Goal: Task Accomplishment & Management: Complete application form

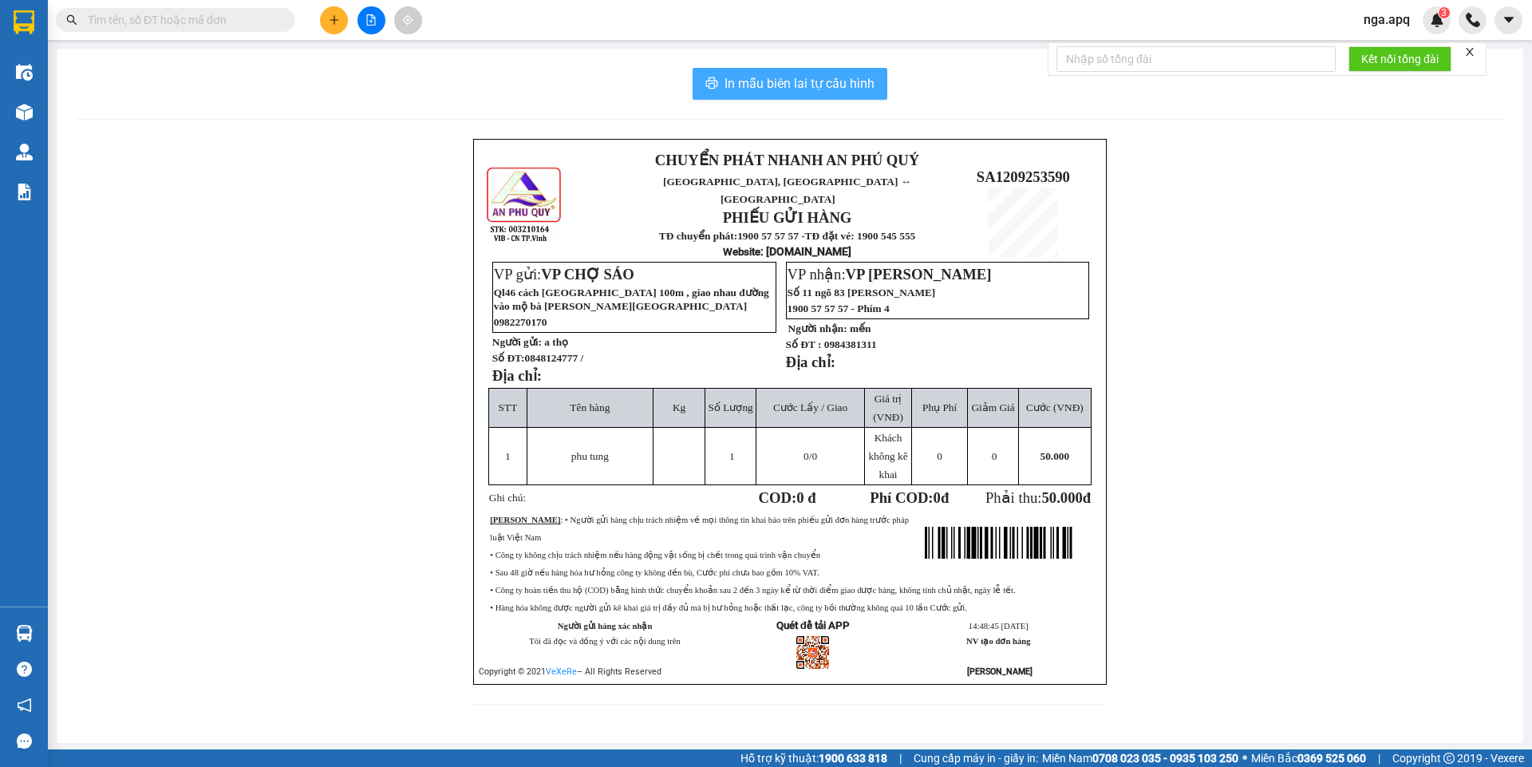
click at [760, 79] on span "In mẫu biên lai tự cấu hình" at bounding box center [799, 83] width 150 height 20
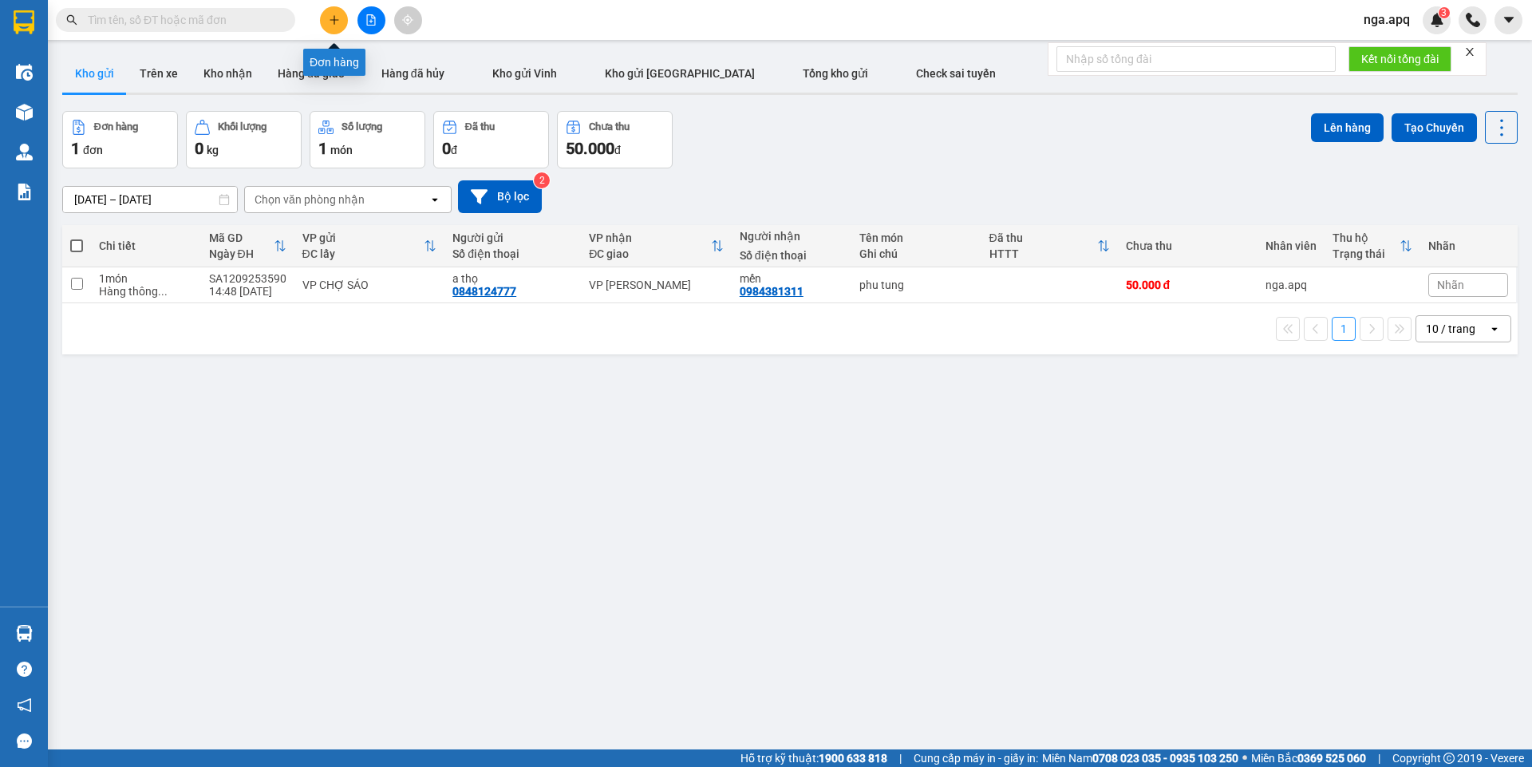
click at [340, 18] on button at bounding box center [334, 20] width 28 height 28
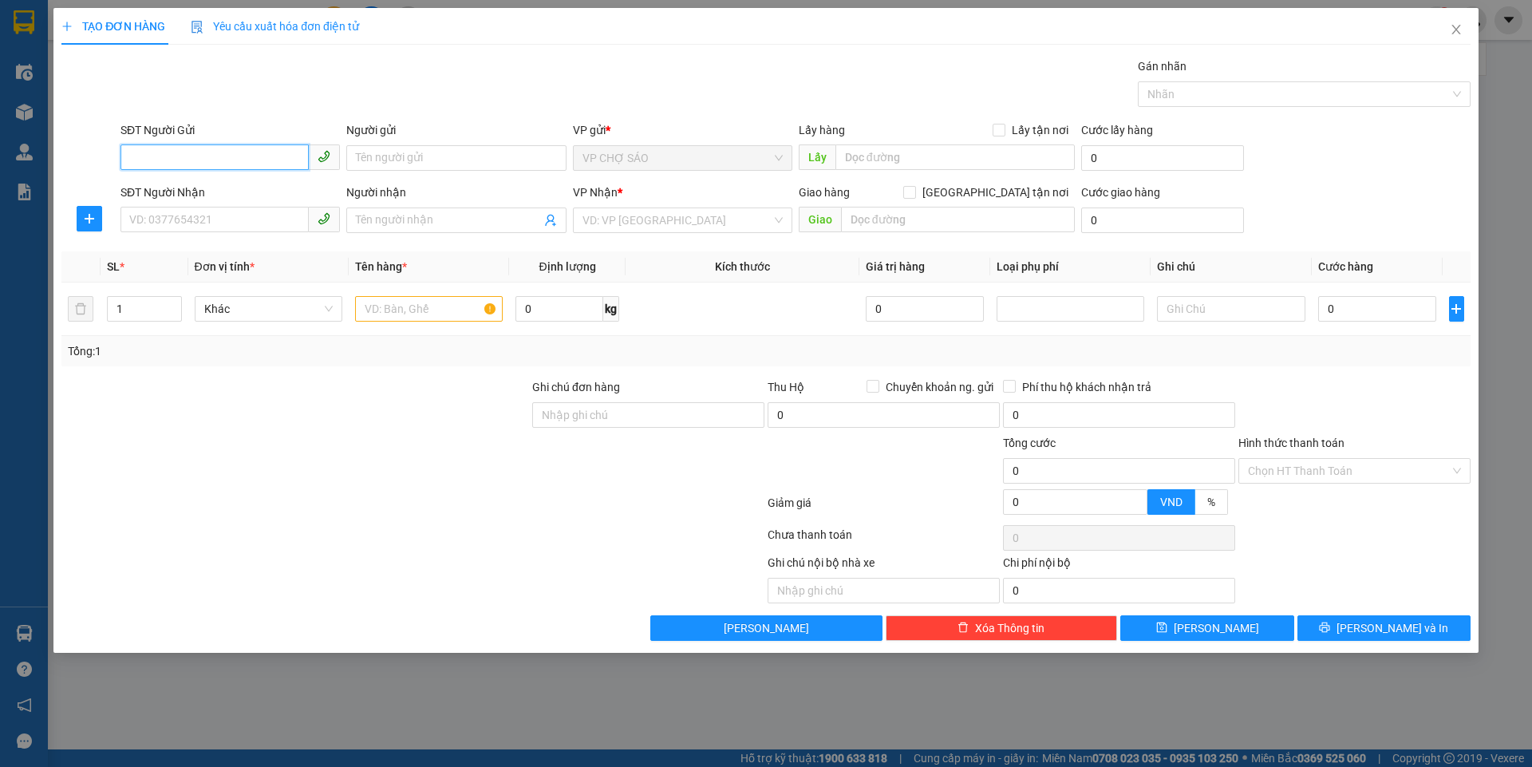
click at [128, 159] on input "SĐT Người Gửi" at bounding box center [214, 157] width 188 height 26
click at [227, 187] on div "0943925678 - a tHỊNH" at bounding box center [230, 190] width 200 height 18
type input "0943925678"
type input "a tHỊNH"
type input "0943925678"
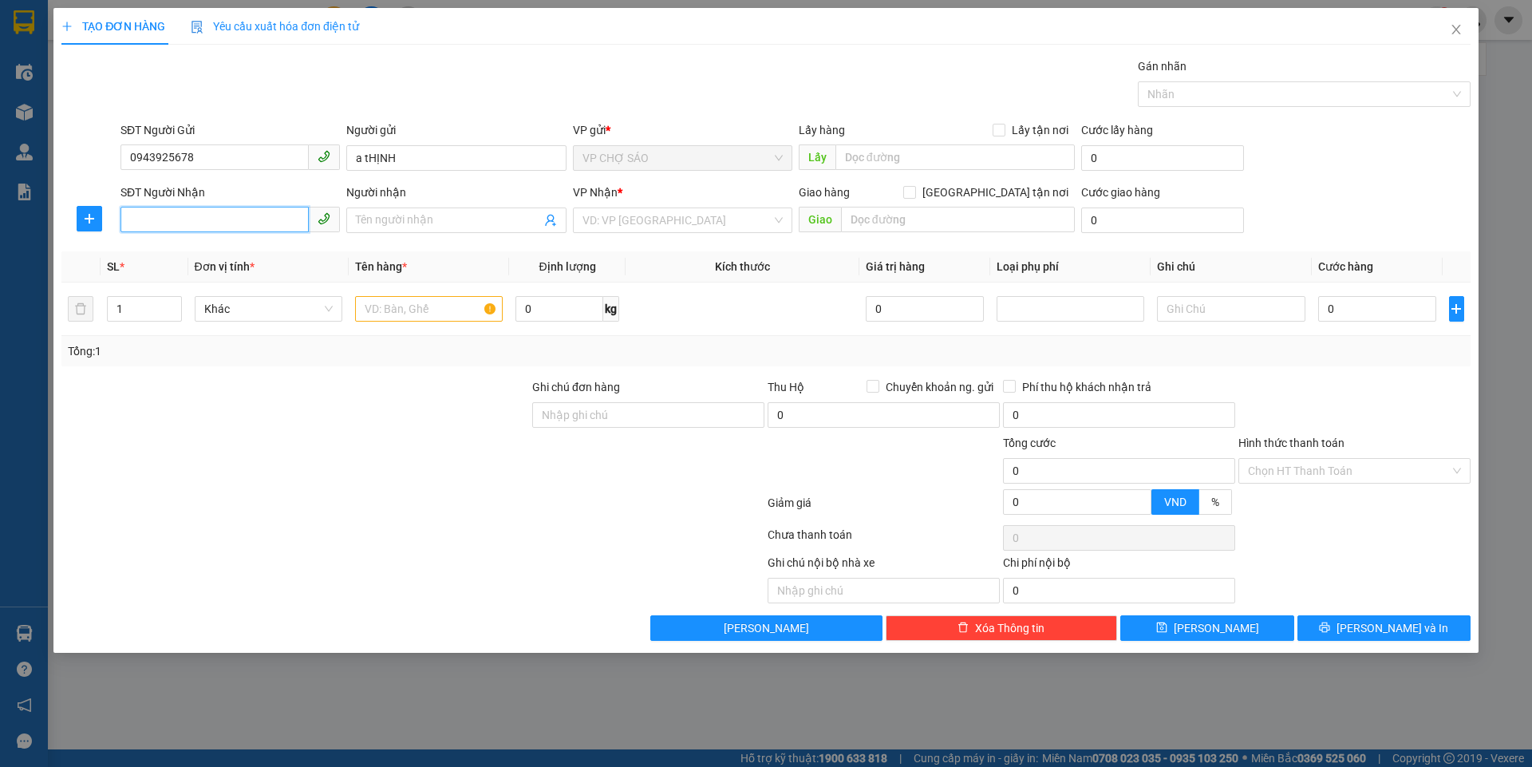
click at [152, 226] on input "SĐT Người Nhận" at bounding box center [214, 220] width 188 height 26
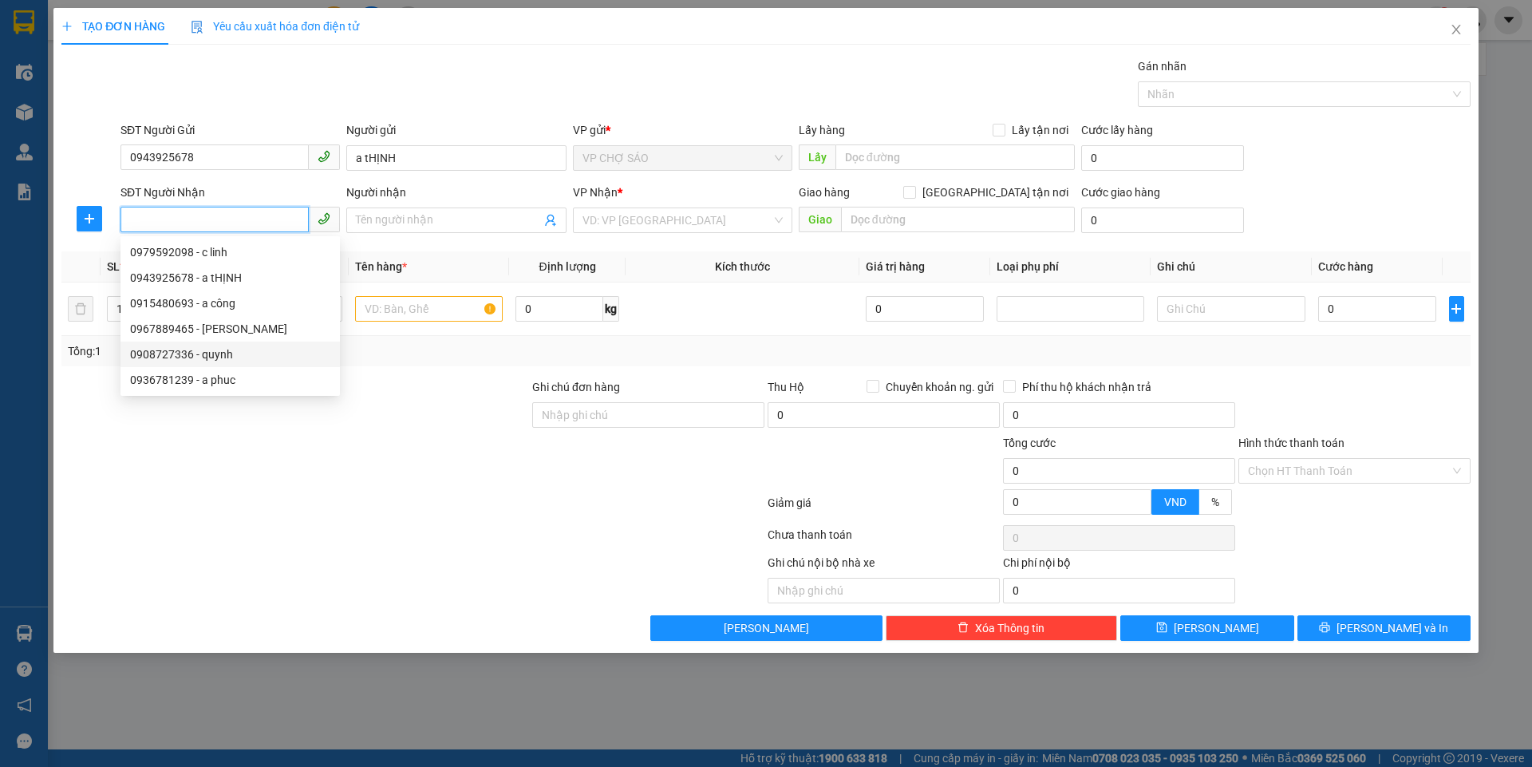
click at [179, 354] on div "0908727336 - quynh" at bounding box center [230, 354] width 200 height 18
type input "0908727336"
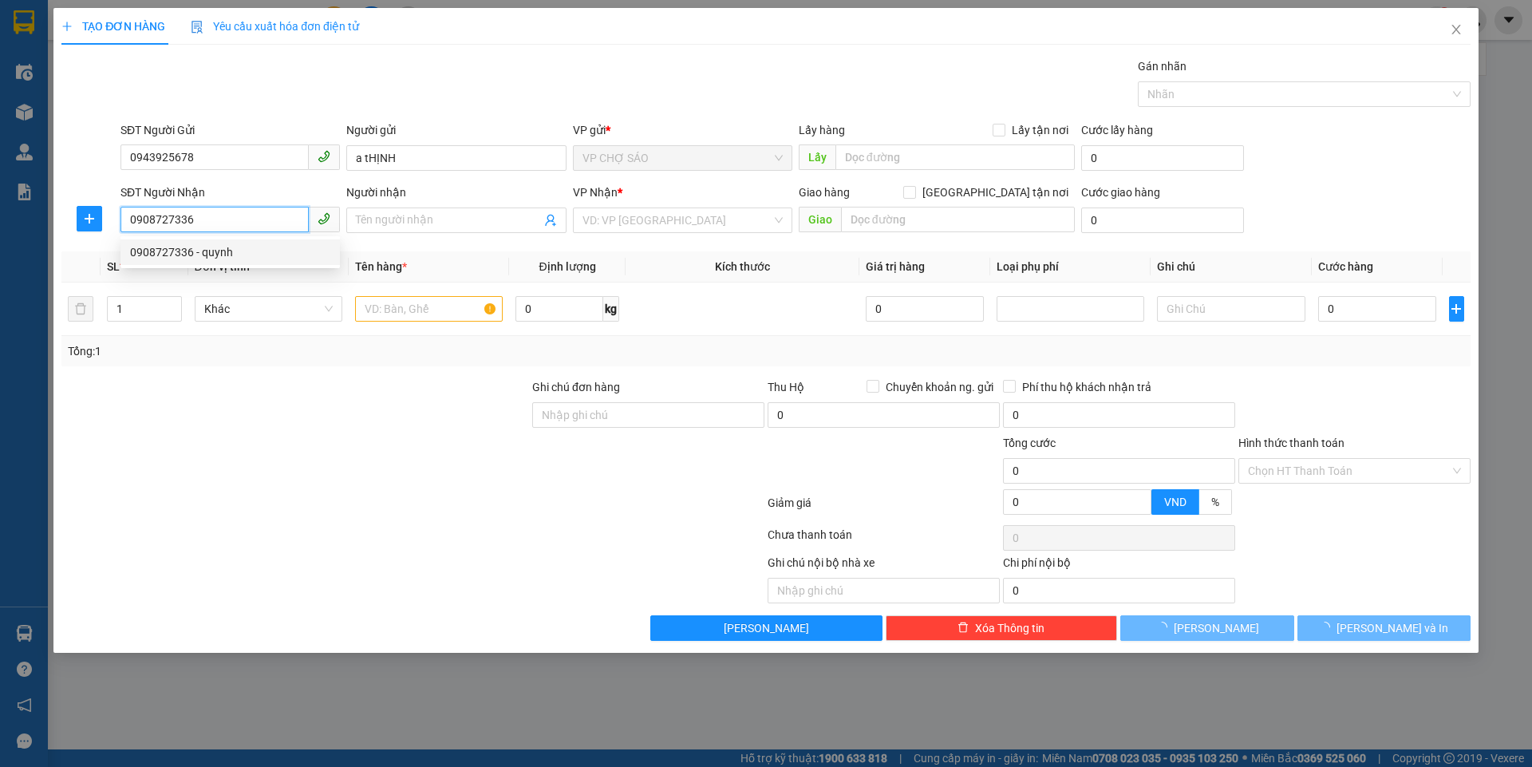
type input "quynh"
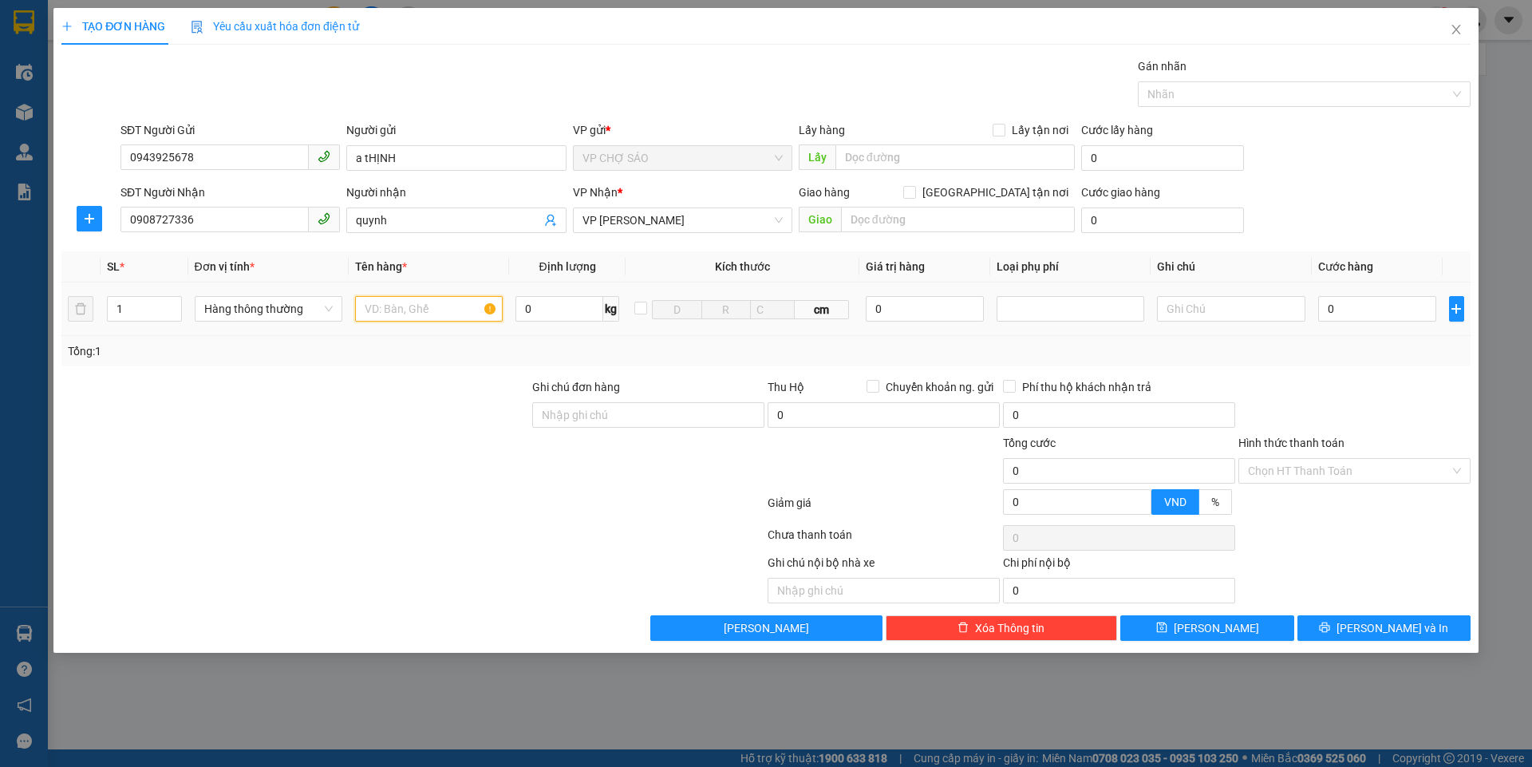
click at [377, 305] on input "text" at bounding box center [429, 309] width 148 height 26
type input "bôt tây"
click at [1339, 309] on input "0" at bounding box center [1377, 309] width 119 height 26
type input "3"
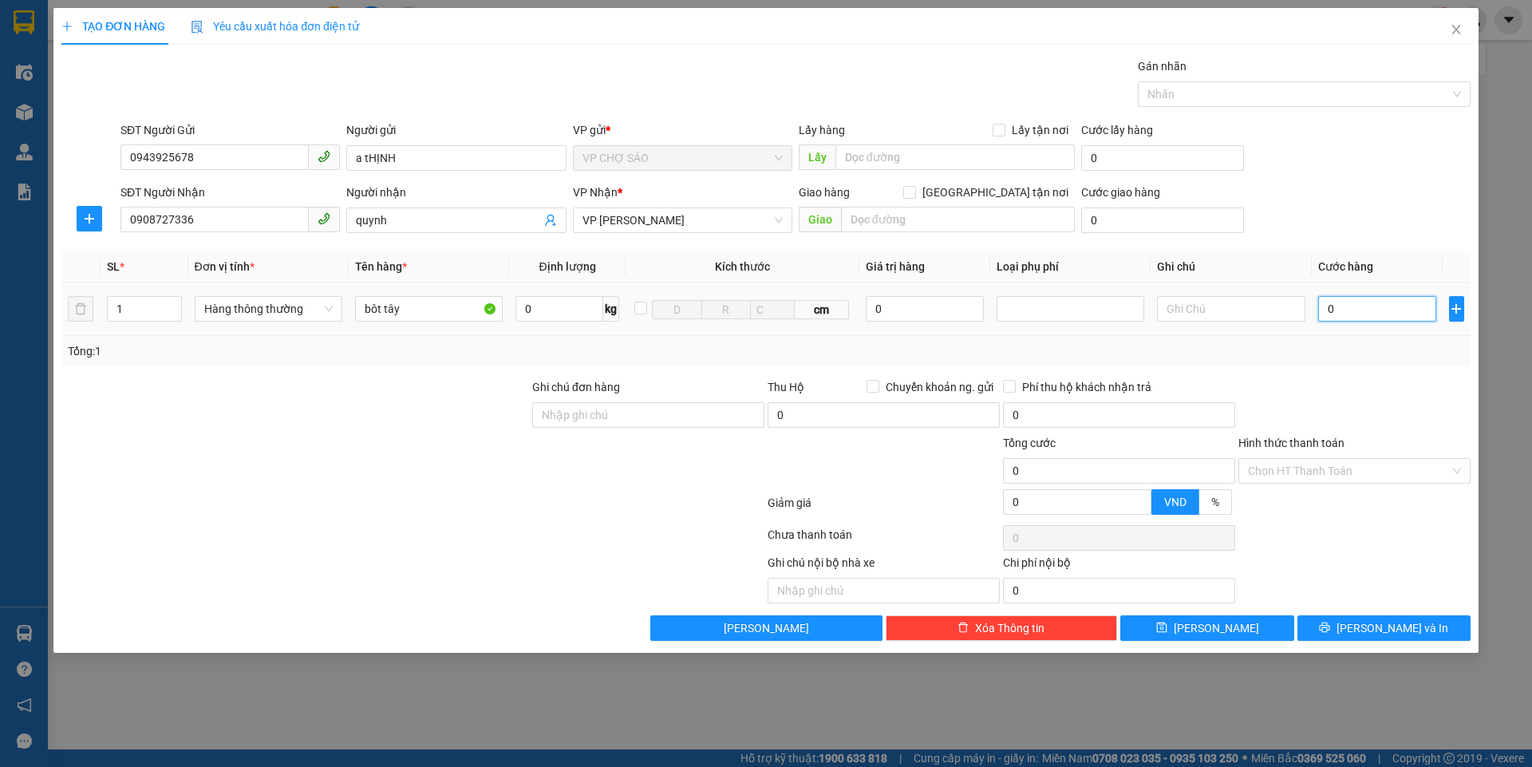
type input "3"
type input "30"
type input "300"
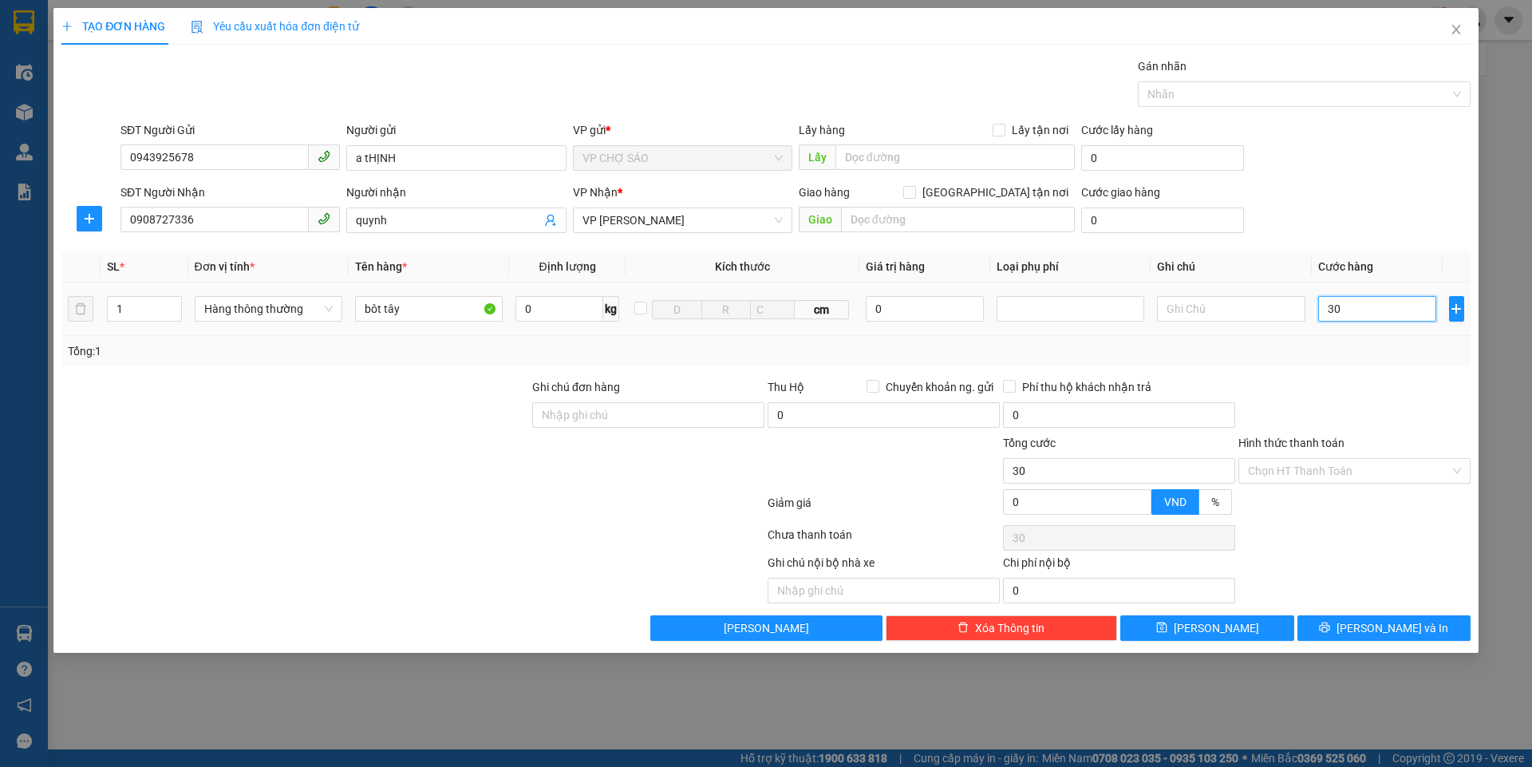
type input "300"
type input "3.000"
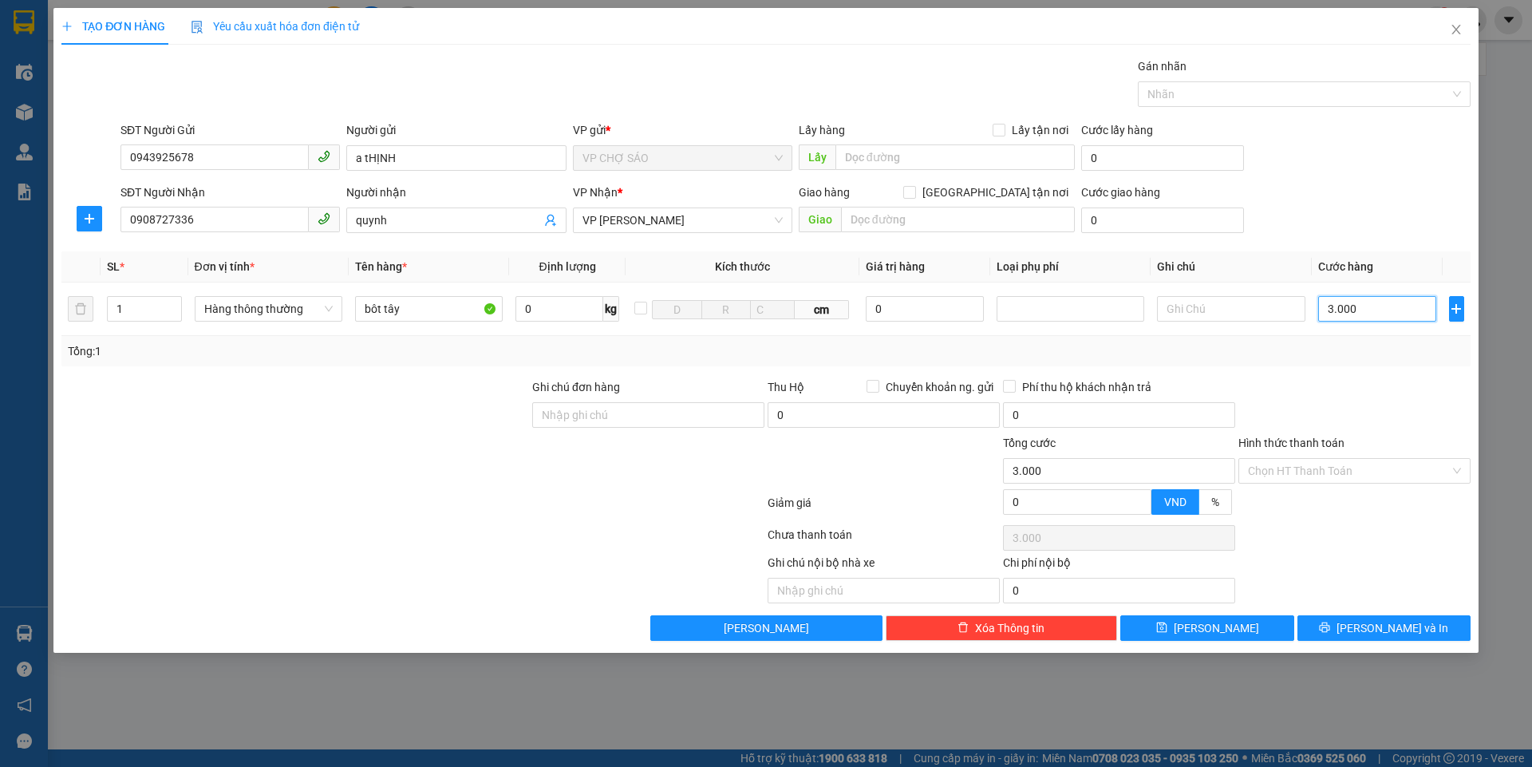
type input "30.000"
click at [1329, 468] on input "Hình thức thanh toán" at bounding box center [1349, 471] width 202 height 24
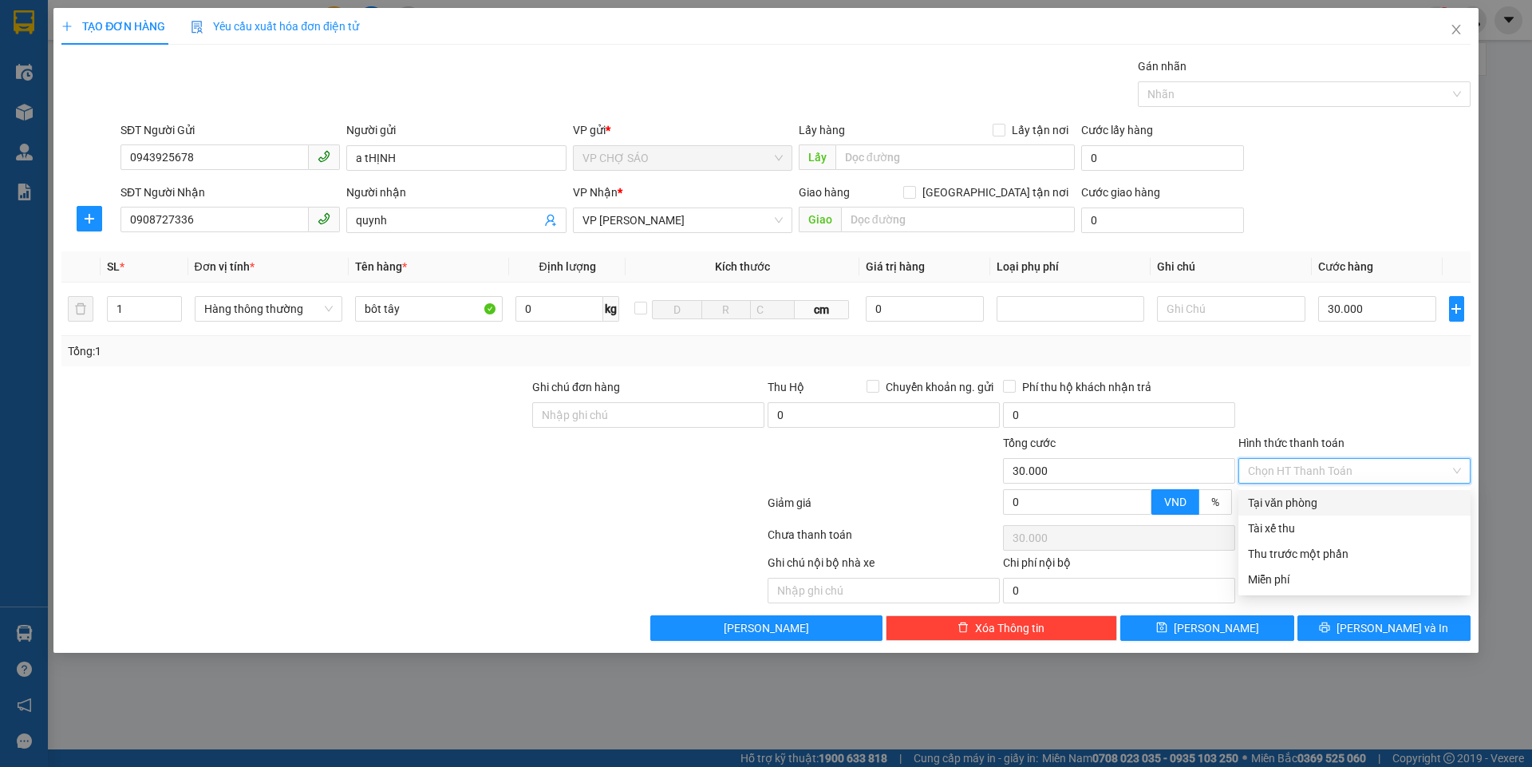
click at [1315, 506] on div "Tại văn phòng" at bounding box center [1354, 503] width 213 height 18
type input "0"
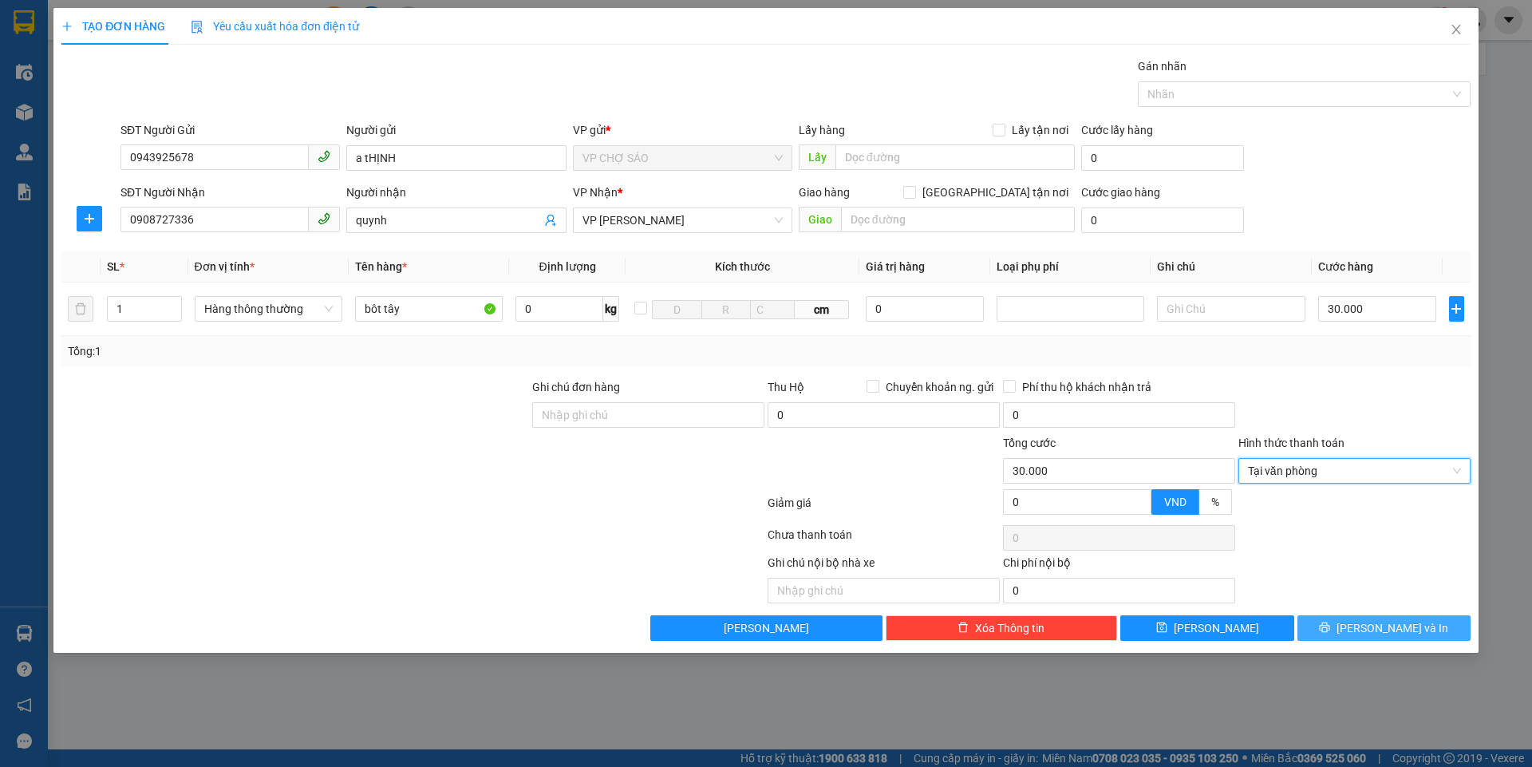
click at [1380, 628] on span "[PERSON_NAME] và In" at bounding box center [1392, 628] width 112 height 18
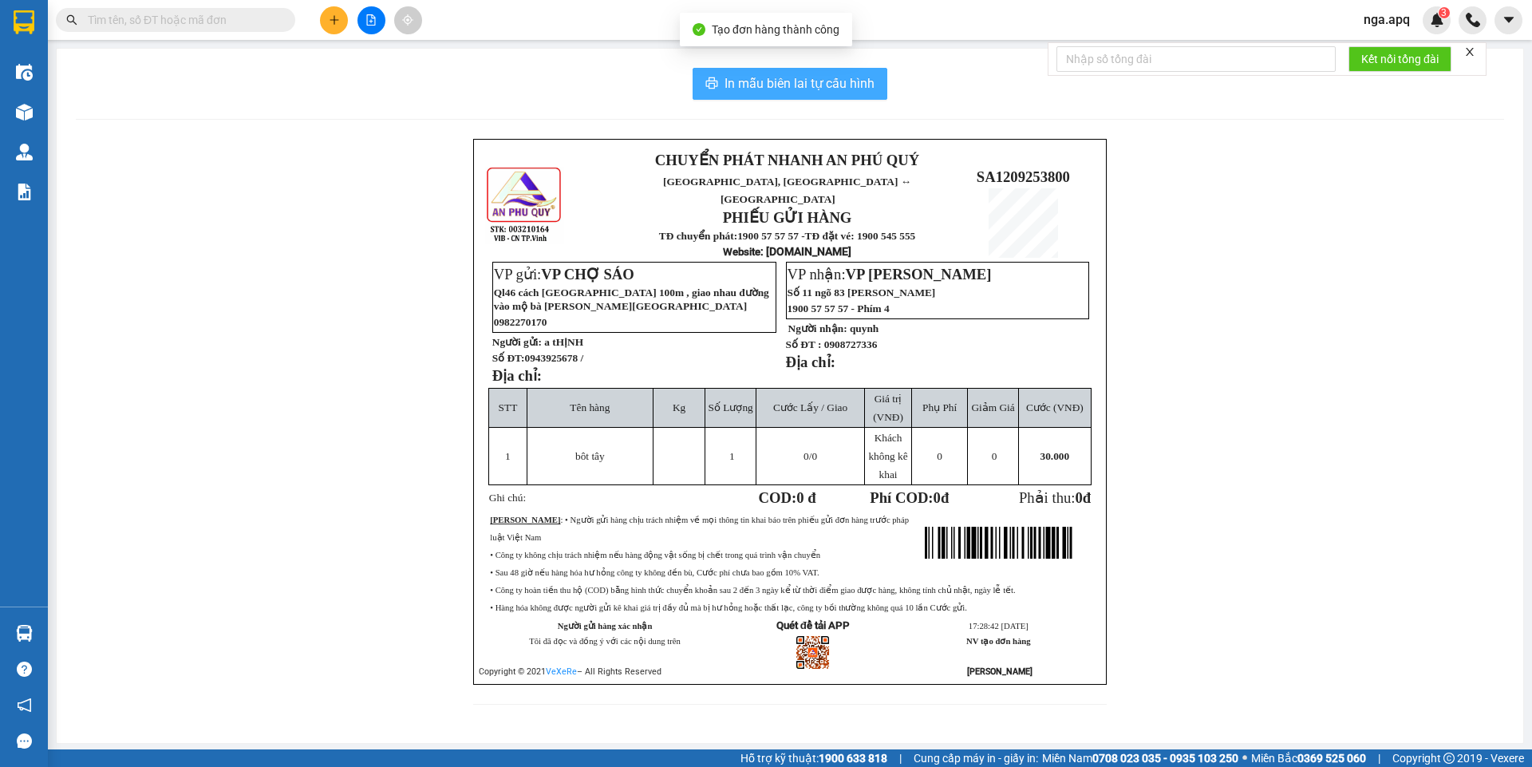
click at [777, 79] on span "In mẫu biên lai tự cấu hình" at bounding box center [799, 83] width 150 height 20
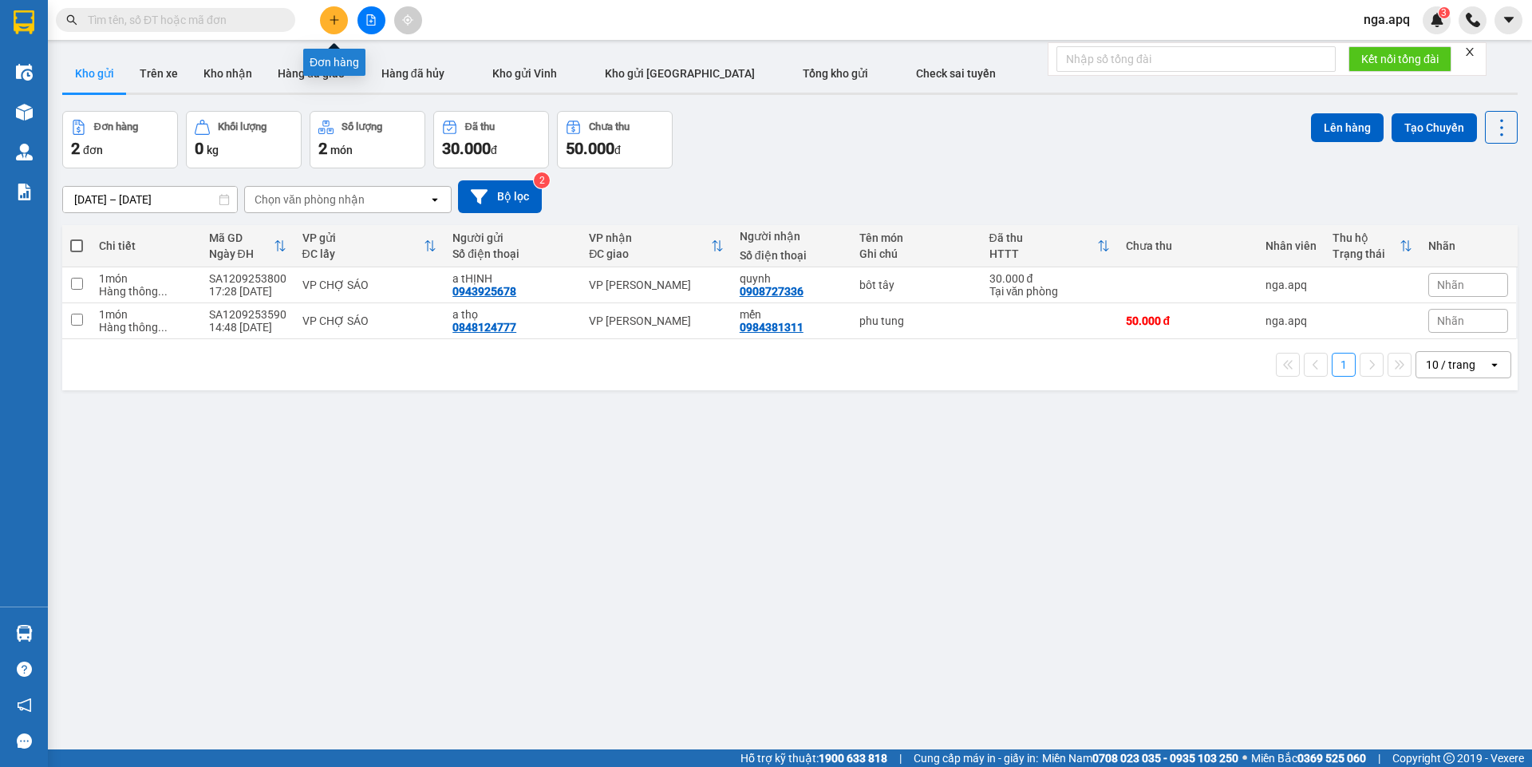
click at [337, 19] on icon "plus" at bounding box center [334, 19] width 11 height 11
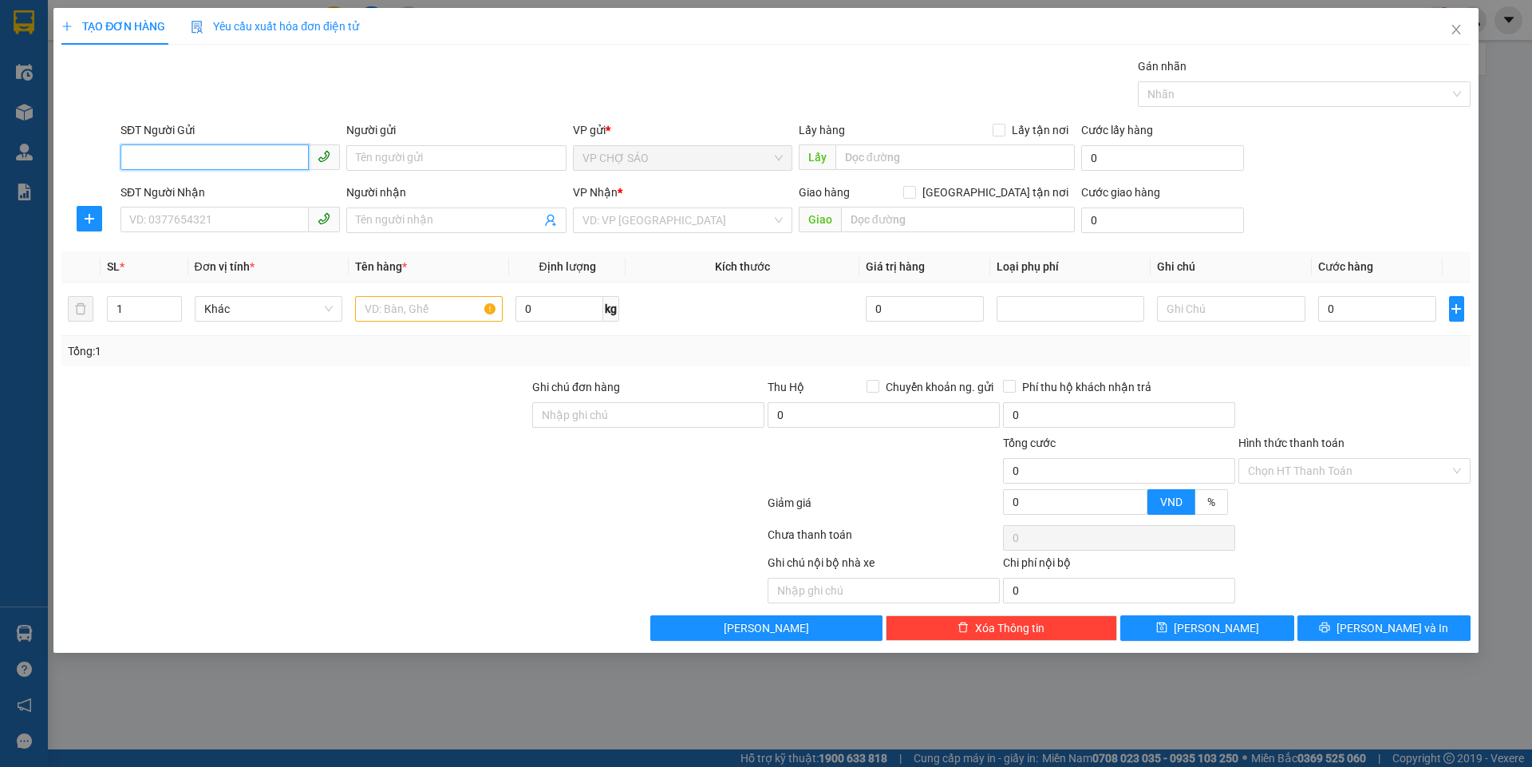
click at [129, 154] on input "SĐT Người Gửi" at bounding box center [214, 157] width 188 height 26
drag, startPoint x: 243, startPoint y: 188, endPoint x: 235, endPoint y: 196, distance: 12.4
click at [239, 190] on div "0943925678 - a tHỊNH" at bounding box center [230, 190] width 200 height 18
type input "0943925678"
type input "a tHỊNH"
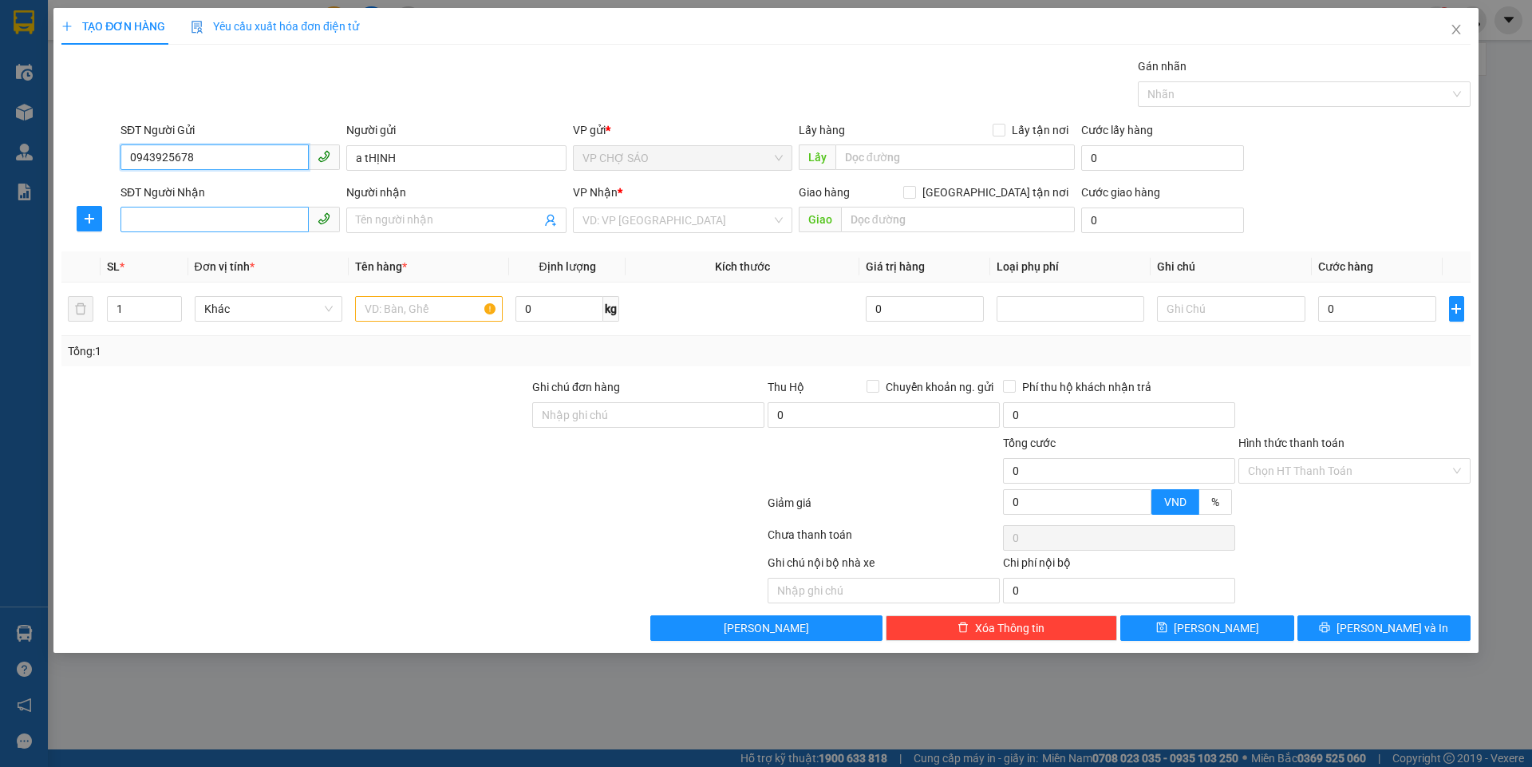
type input "0943925678"
click at [148, 223] on input "SĐT Người Nhận" at bounding box center [214, 220] width 188 height 26
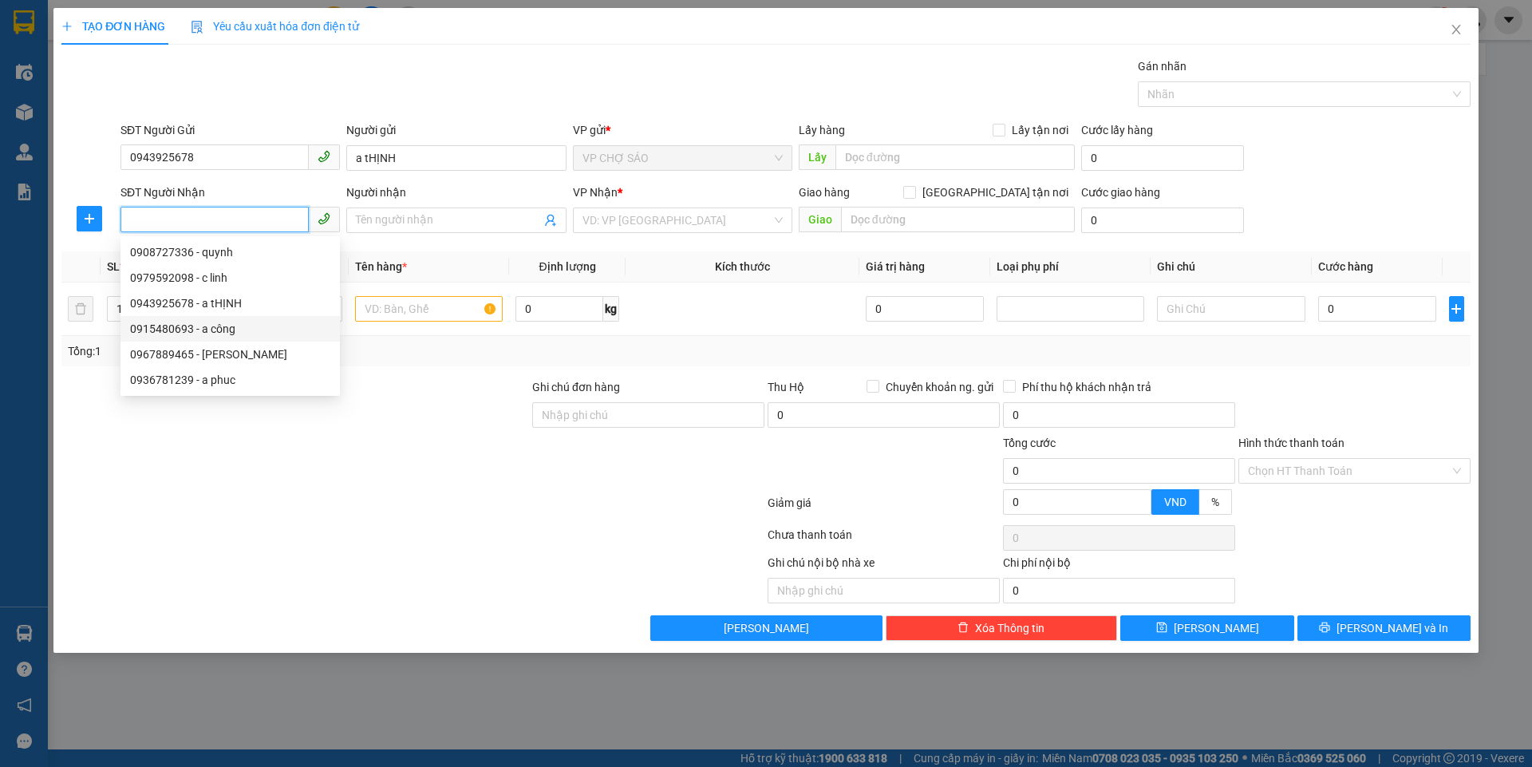
click at [148, 326] on div "0915480693 - a công" at bounding box center [230, 329] width 200 height 18
type input "0915480693"
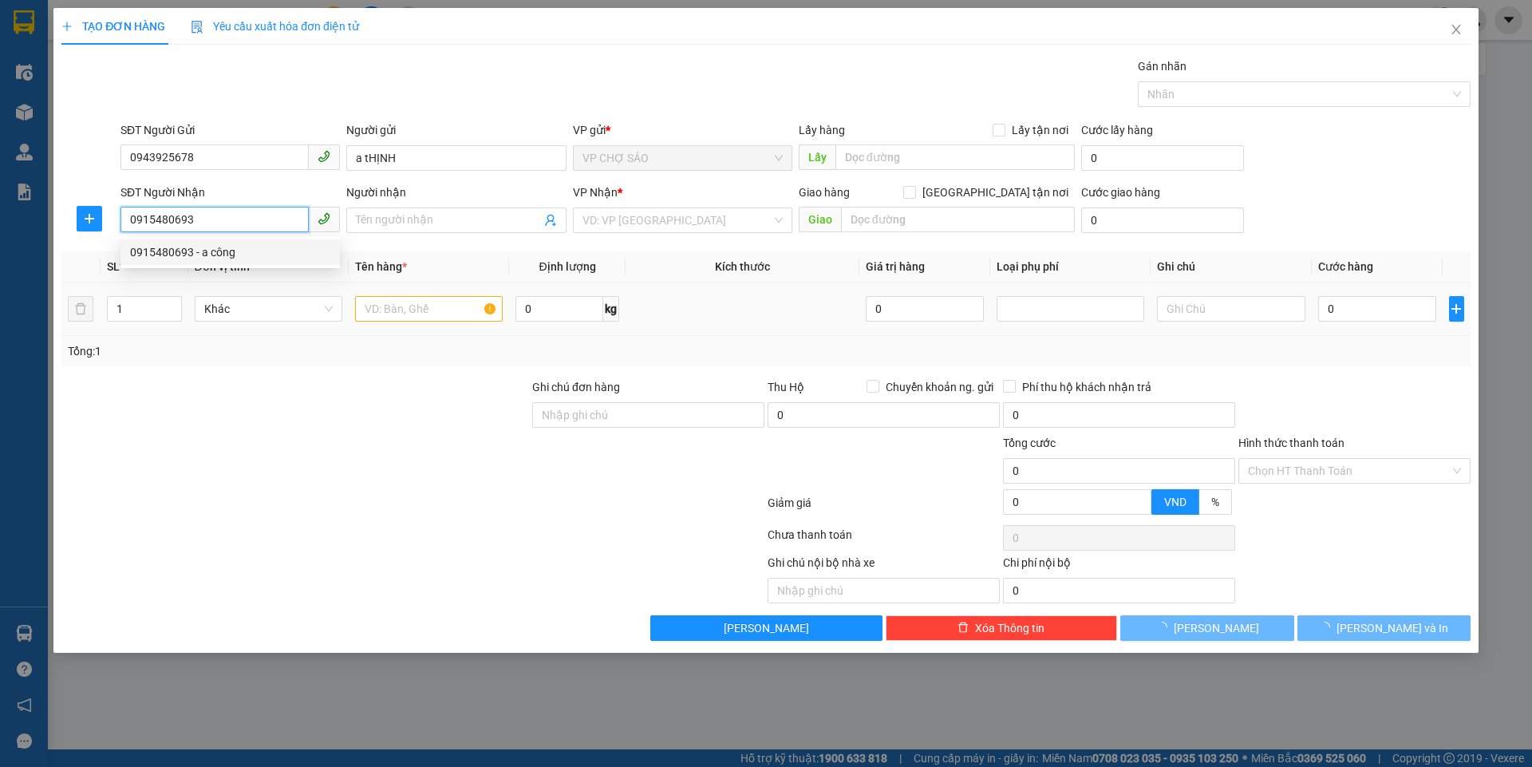
type input "a công"
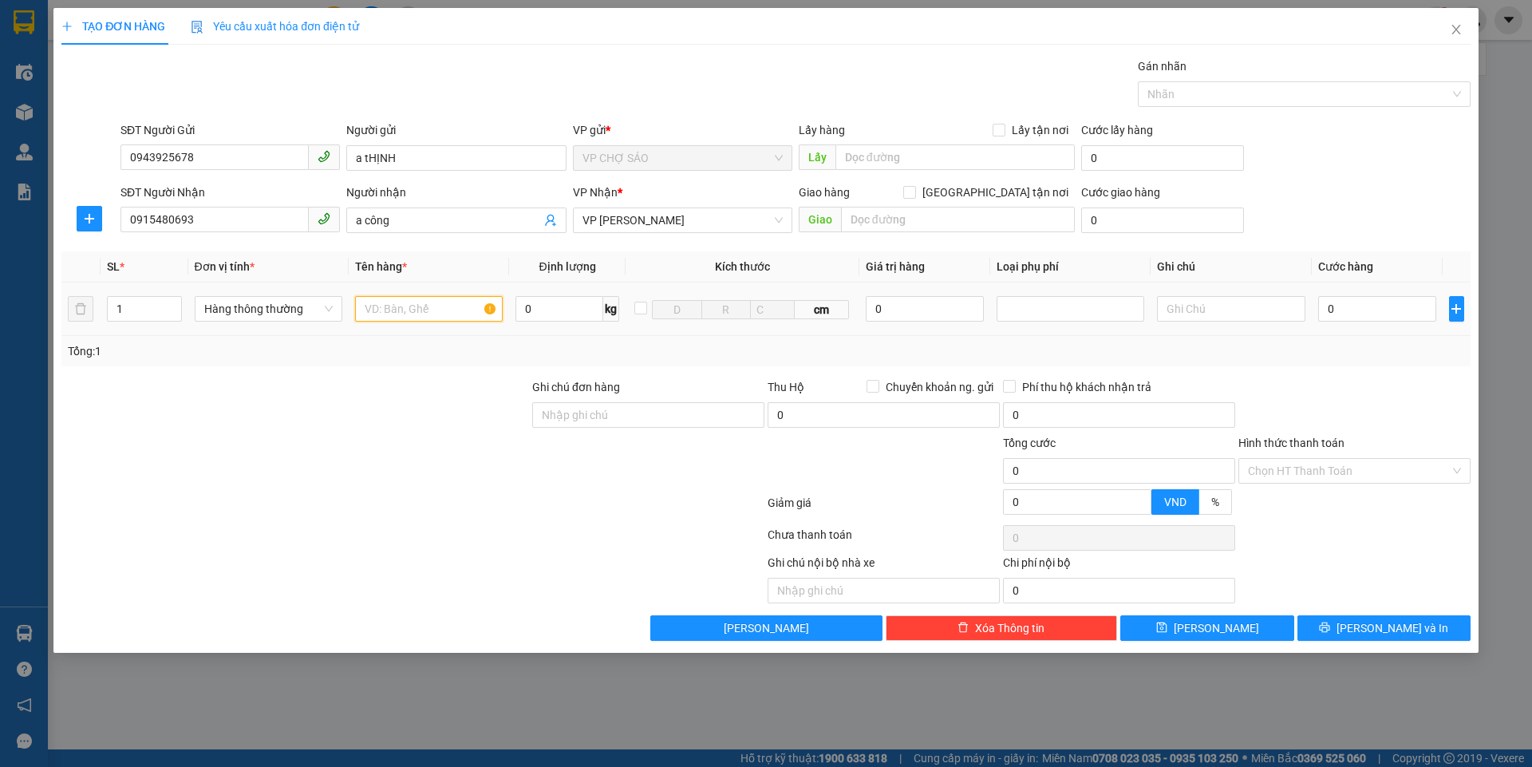
click at [375, 309] on input "text" at bounding box center [429, 309] width 148 height 26
type input "bôt tây"
click at [1332, 310] on input "0" at bounding box center [1377, 309] width 119 height 26
type input "4"
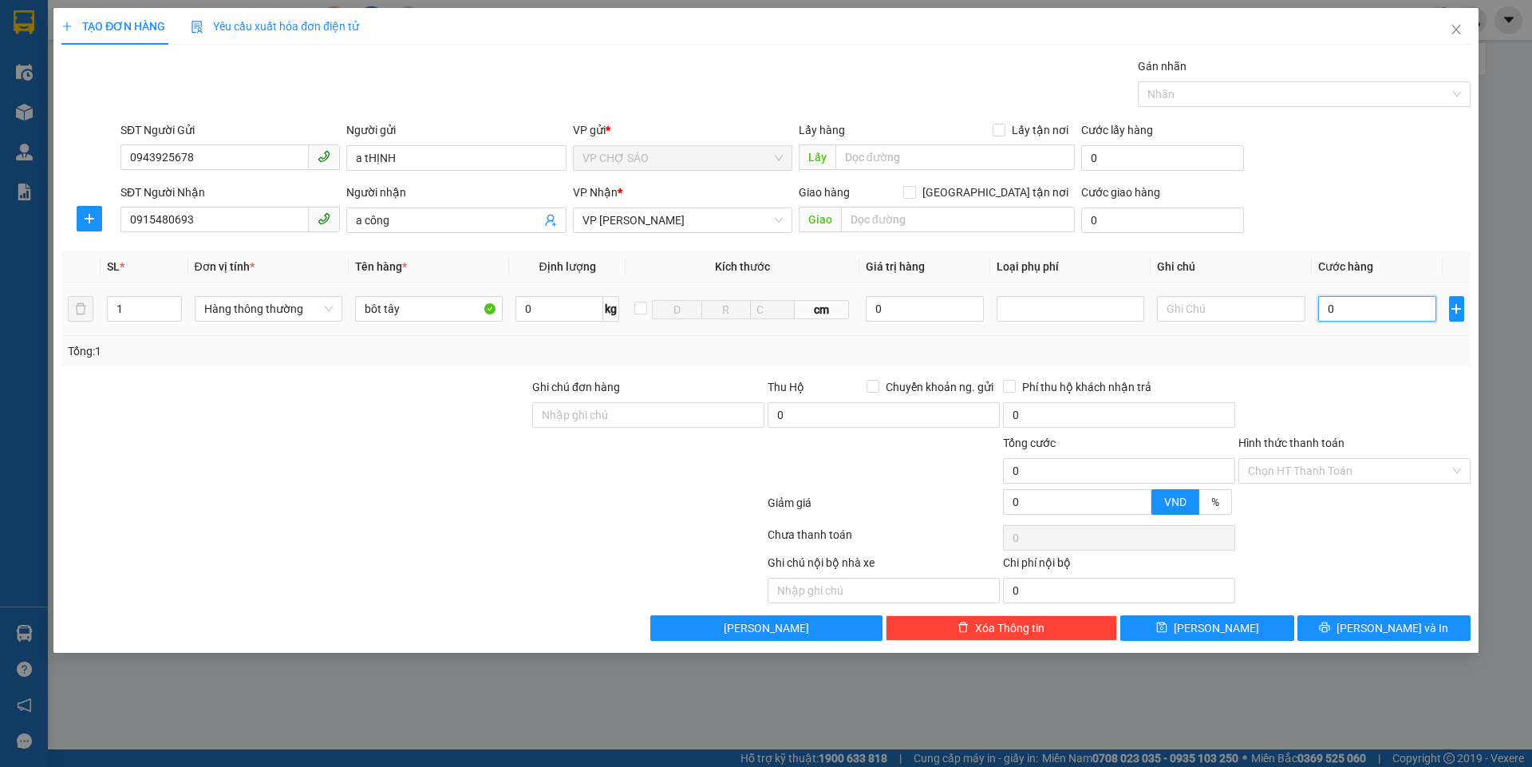
type input "4"
type input "40"
type input "400"
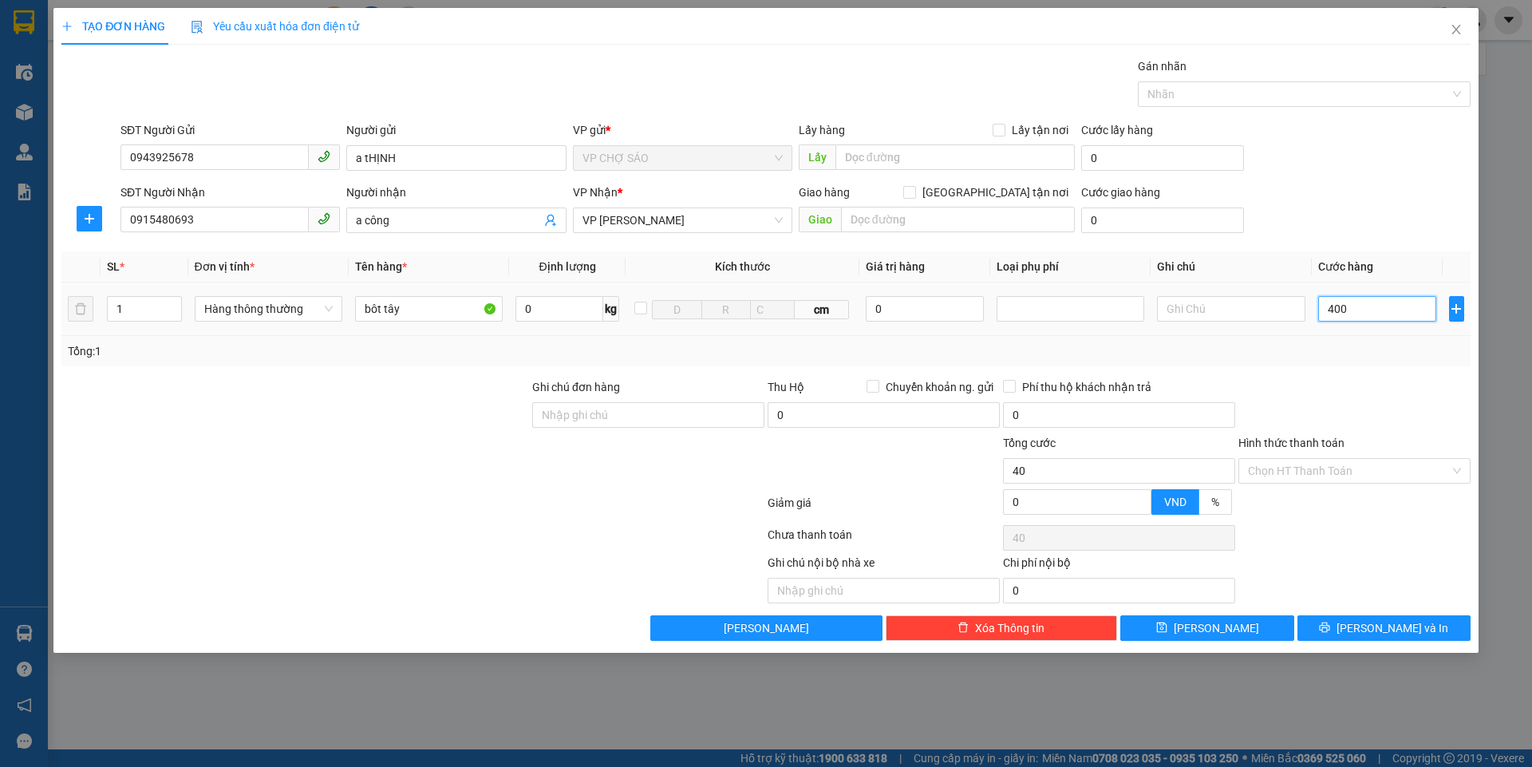
type input "400"
type input "4.000"
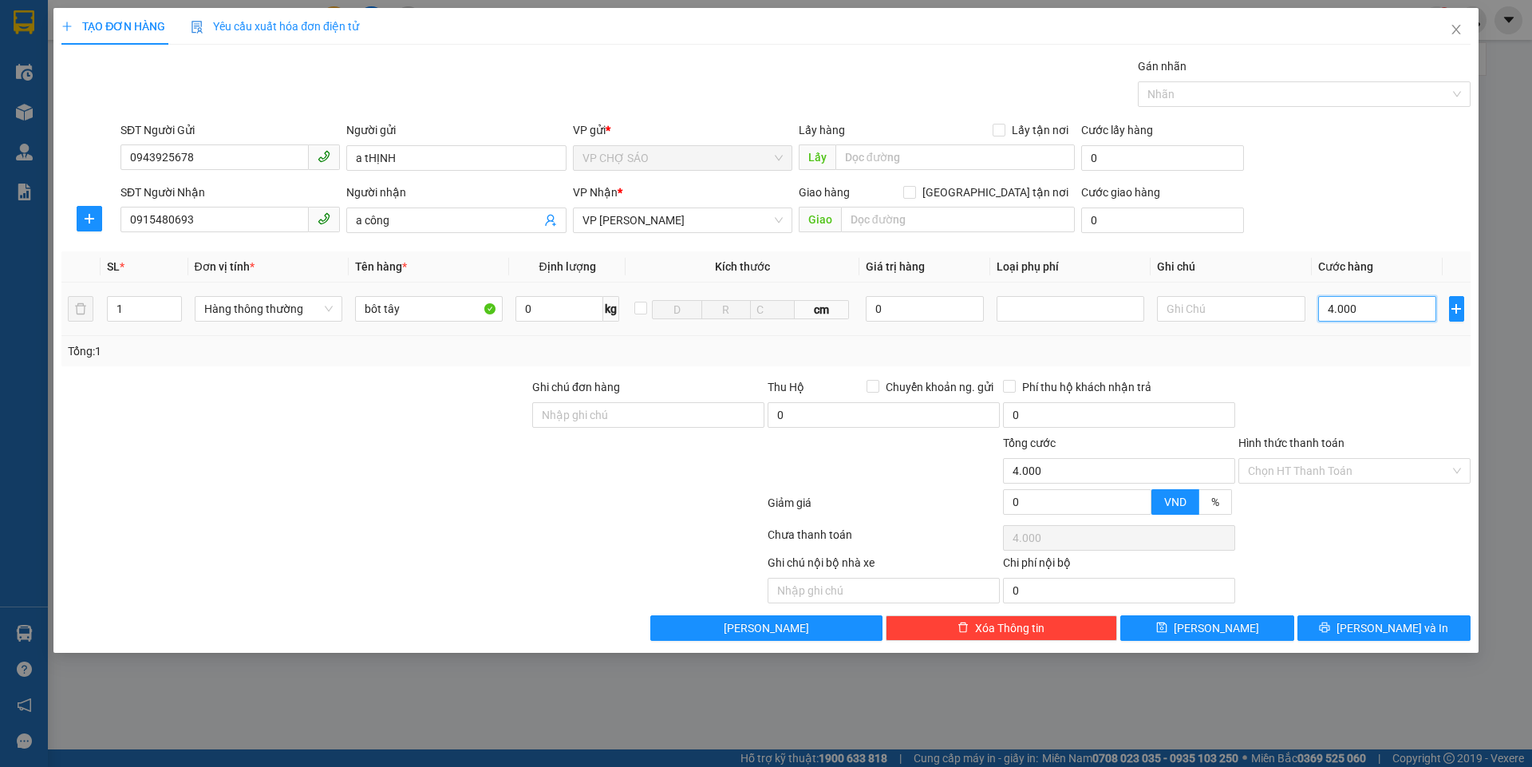
type input "40.000"
click at [1349, 463] on input "Hình thức thanh toán" at bounding box center [1349, 471] width 202 height 24
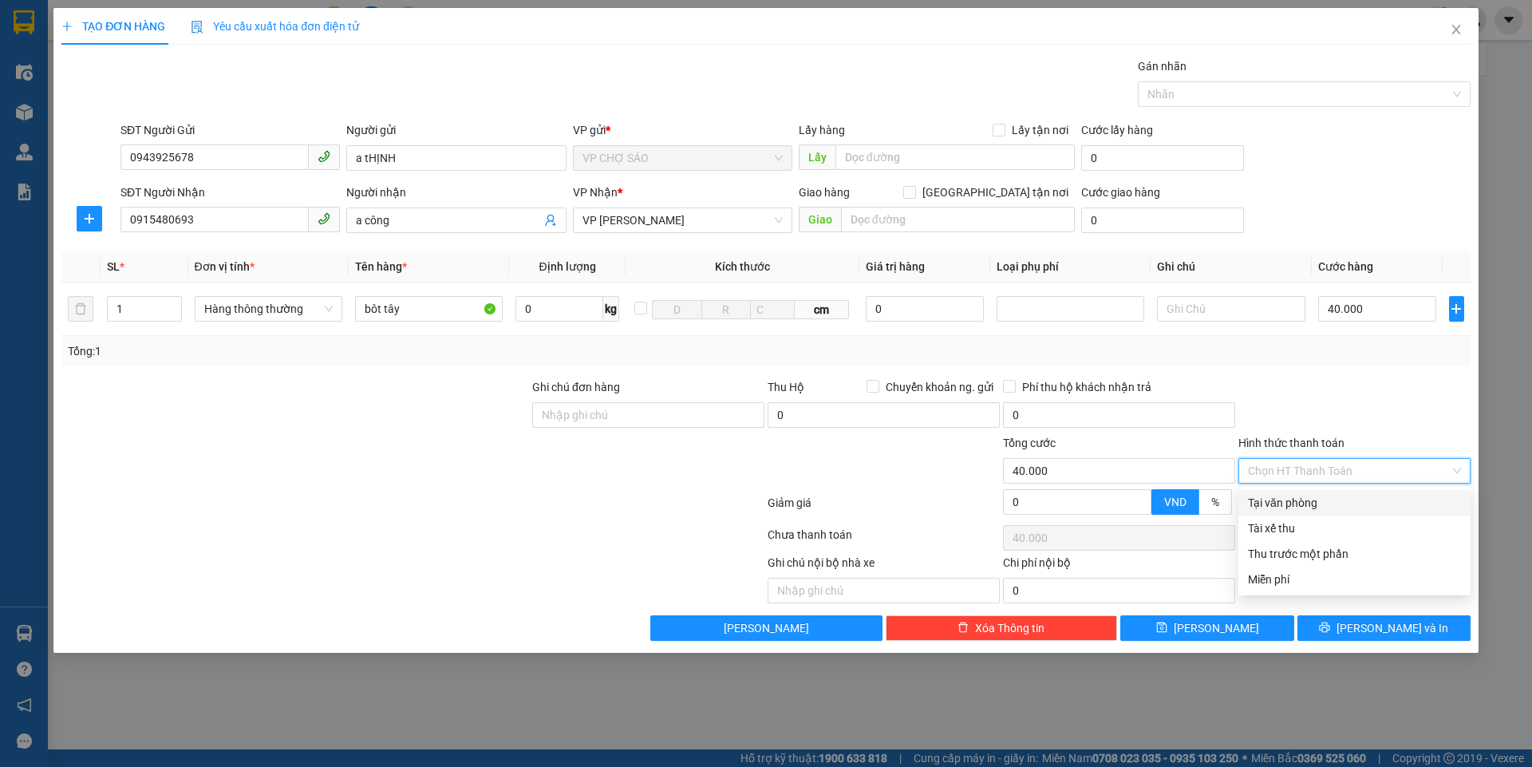
click at [1313, 499] on div "Tại văn phòng" at bounding box center [1354, 503] width 213 height 18
type input "0"
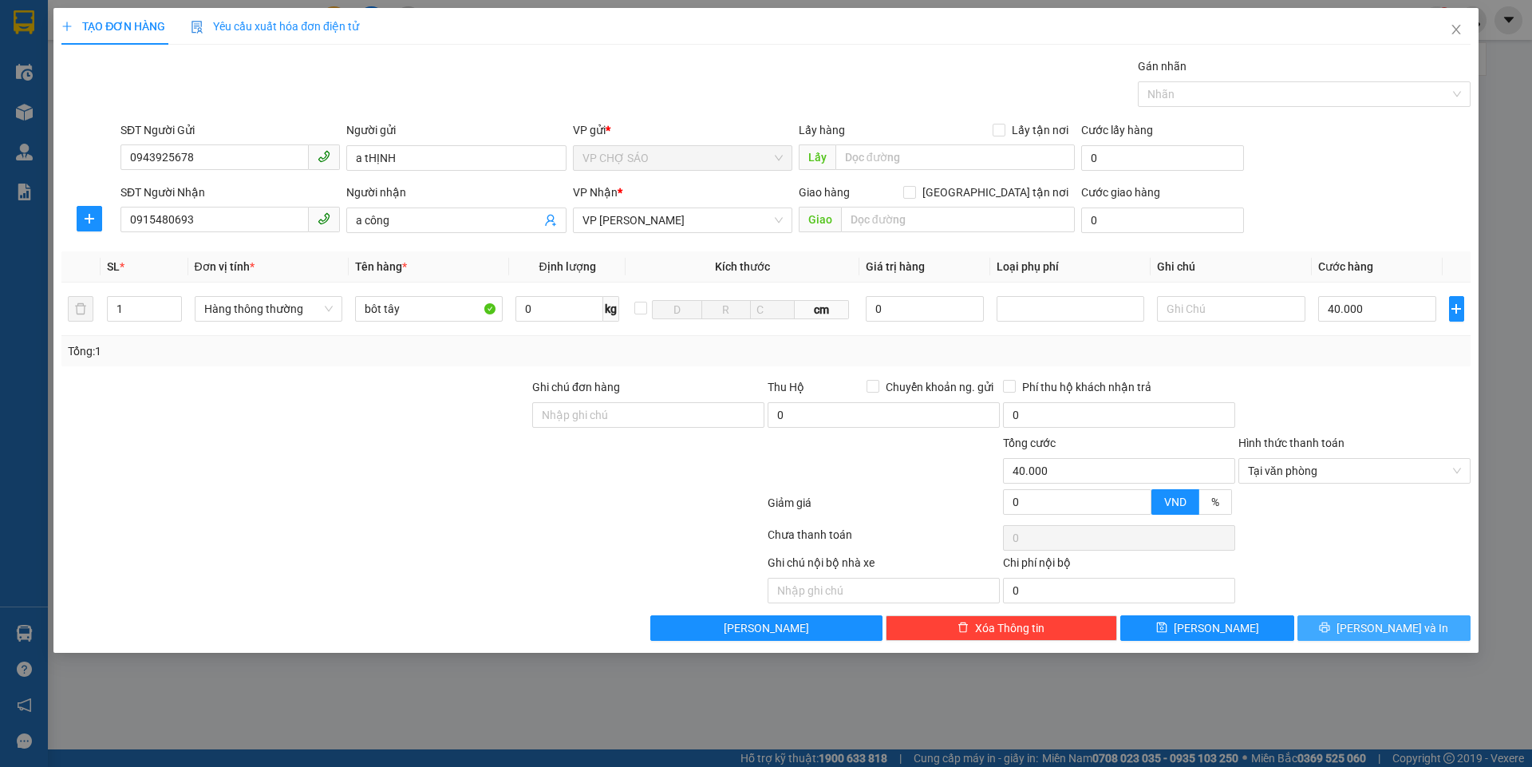
click at [1365, 630] on button "[PERSON_NAME] và In" at bounding box center [1383, 628] width 173 height 26
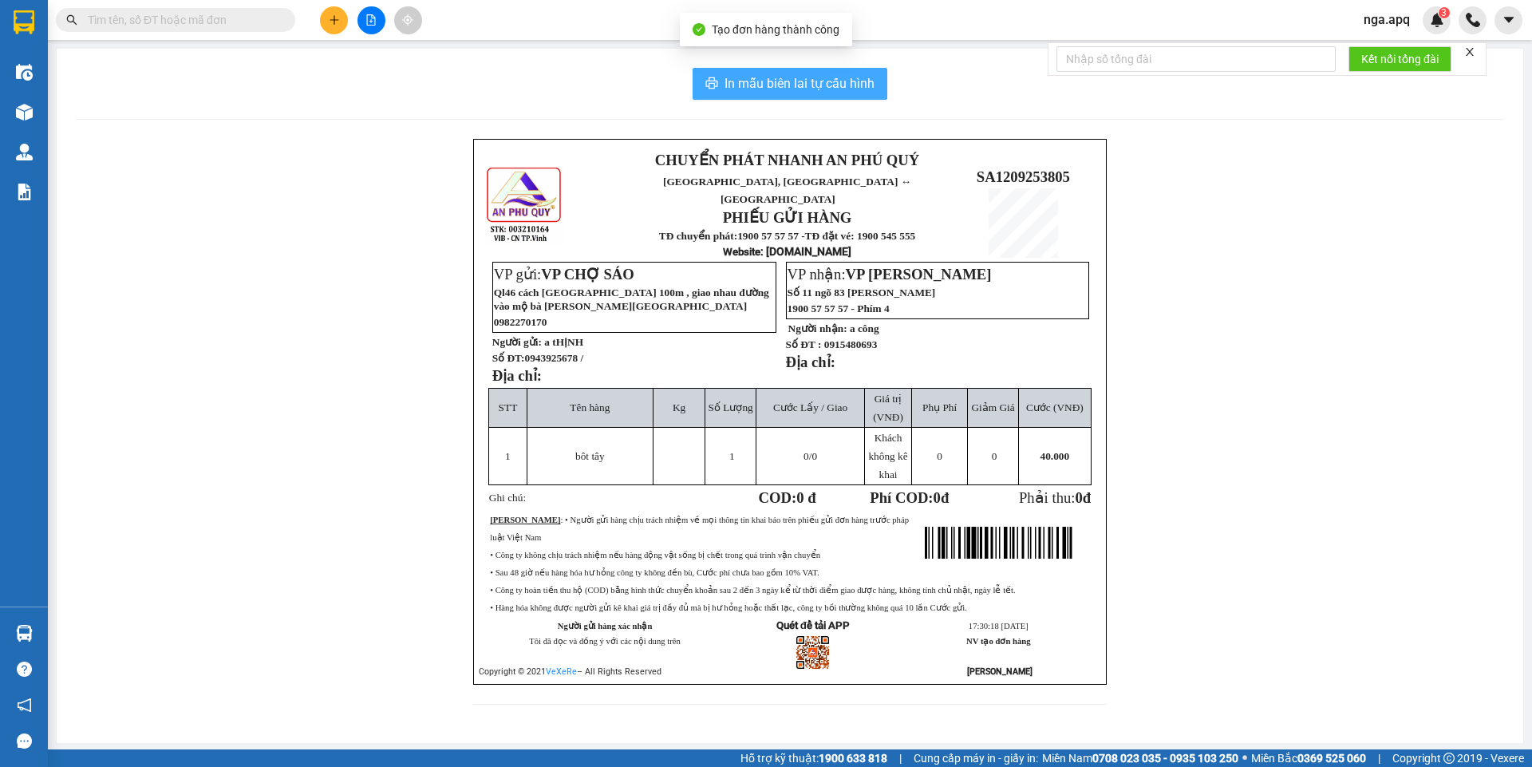
click at [785, 92] on span "In mẫu biên lai tự cấu hình" at bounding box center [799, 83] width 150 height 20
